Goal: Find specific page/section: Go to known website

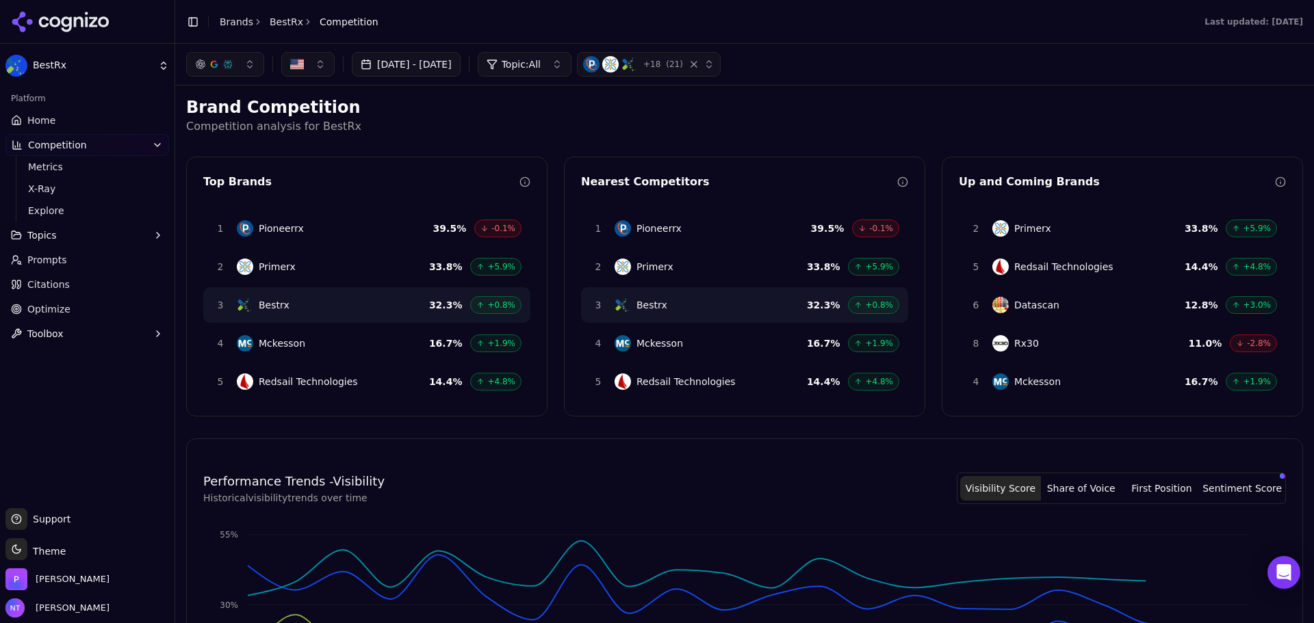
click at [238, 21] on link "Brands" at bounding box center [237, 21] width 34 height 11
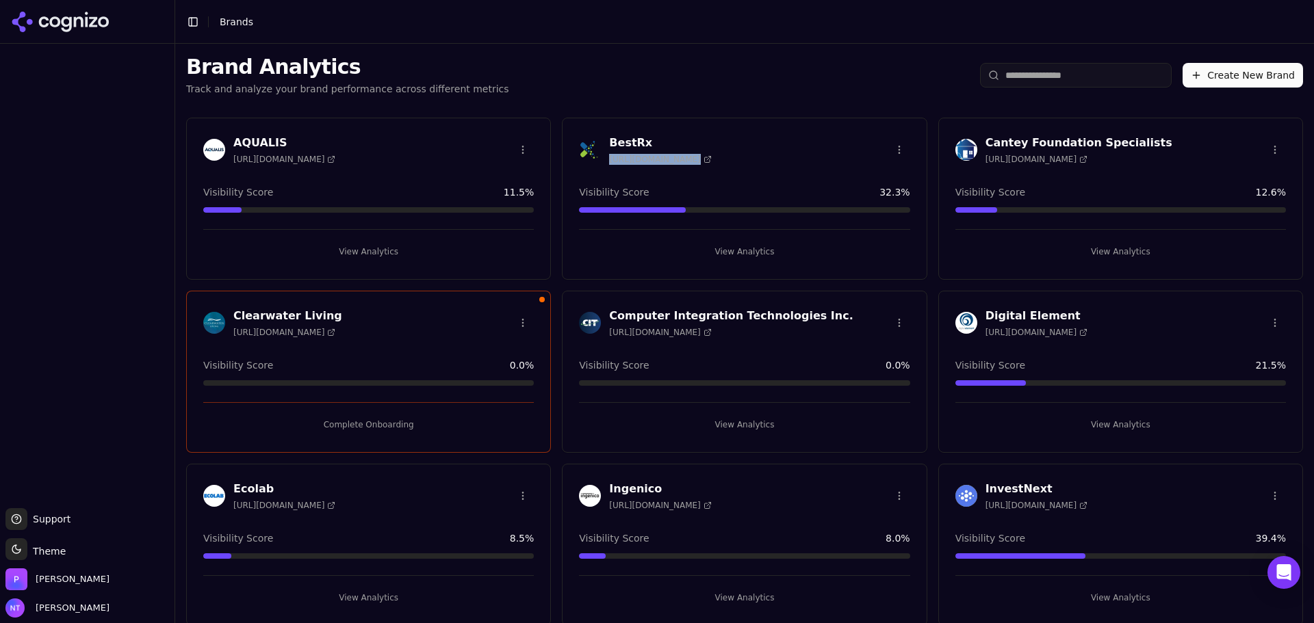
drag, startPoint x: 707, startPoint y: 159, endPoint x: 607, endPoint y: 156, distance: 99.9
click at [607, 156] on div "BestRx [URL][DOMAIN_NAME]" at bounding box center [744, 150] width 331 height 30
copy span "[URL][DOMAIN_NAME]"
drag, startPoint x: 720, startPoint y: 165, endPoint x: 604, endPoint y: 162, distance: 115.7
click at [604, 162] on div "BestRx [URL][DOMAIN_NAME]" at bounding box center [744, 152] width 363 height 34
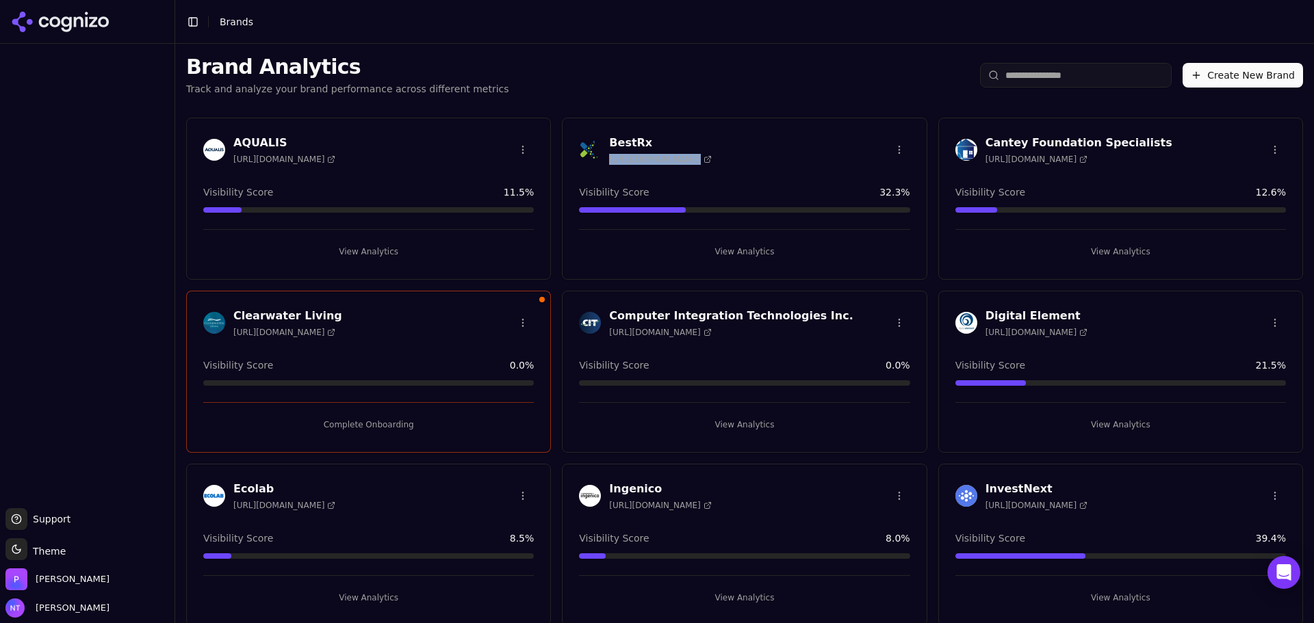
copy span "[URL][DOMAIN_NAME]"
